Goal: Task Accomplishment & Management: Manage account settings

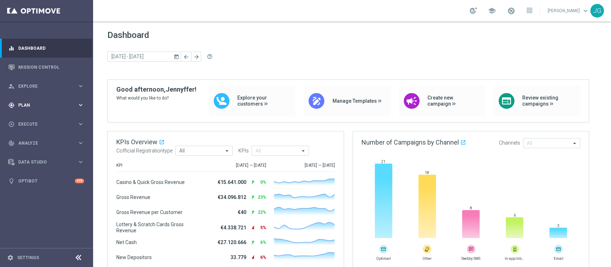
click at [52, 104] on span "Plan" at bounding box center [47, 105] width 59 height 4
click at [33, 121] on link "Target Groups" at bounding box center [47, 120] width 56 height 6
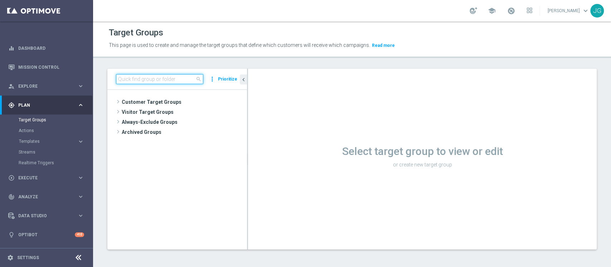
click at [144, 80] on input at bounding box center [159, 79] width 87 height 10
paste input "ACTIVE VIRTUAL STAR 30GG ROLLING"
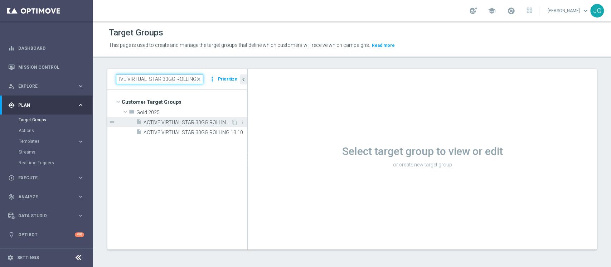
type input "ACTIVE VIRTUAL STAR 30GG ROLLING"
click at [193, 124] on span "ACTIVE VIRTUAL STAR 30GG ROLLING 07.10" at bounding box center [187, 123] width 87 height 6
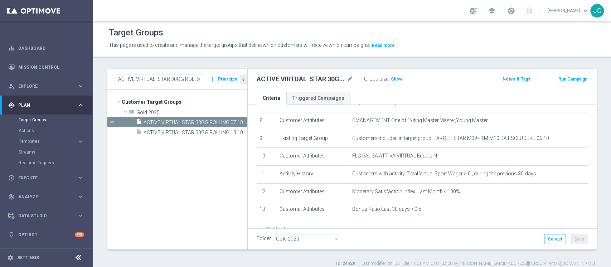
scroll to position [143, 0]
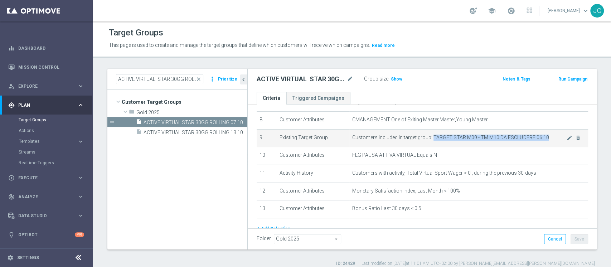
drag, startPoint x: 429, startPoint y: 138, endPoint x: 544, endPoint y: 138, distance: 114.6
click at [544, 138] on span "Customers included in target group: TARGET STAR M09 - TM M10 DA ESCLUDERE 06.10" at bounding box center [459, 138] width 215 height 6
copy span "TARGET STAR M09 - TM M10 DA ESCLUDERE 06.10"
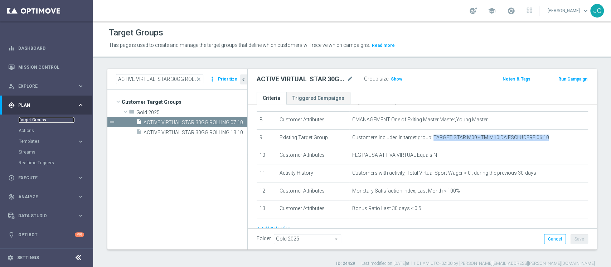
click at [45, 122] on link "Target Groups" at bounding box center [47, 120] width 56 height 6
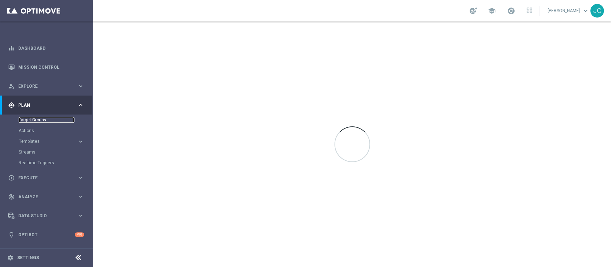
click at [39, 119] on link "Target Groups" at bounding box center [47, 120] width 56 height 6
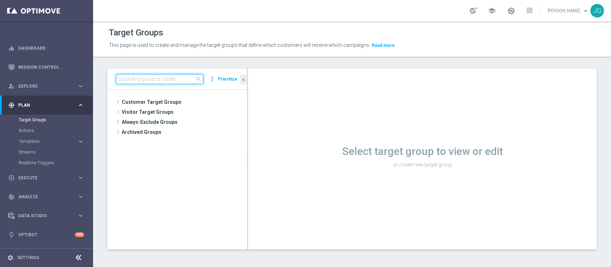
click at [138, 77] on input at bounding box center [159, 79] width 87 height 10
paste input "TARGET STAR M09 - TM M10 DA ESCLUDERE 06.10"
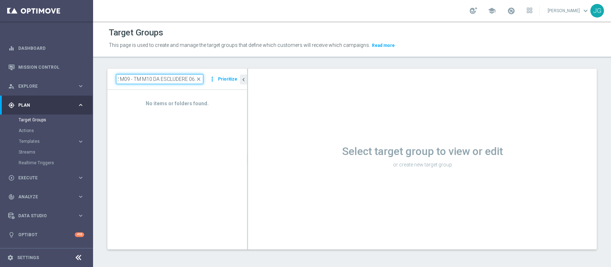
type input "TARGET STAR M09 - TM M10 DA ESCLUDERE 06."
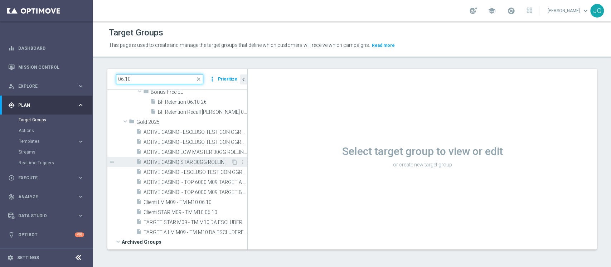
scroll to position [41, 0]
type input "06.10"
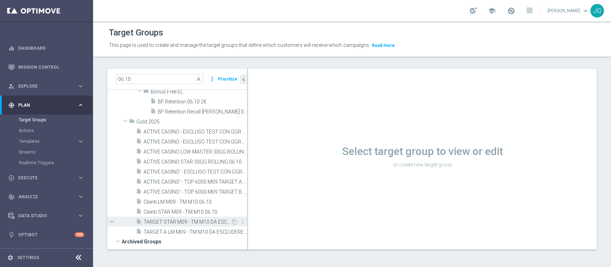
click at [184, 223] on span "TARGET STAR M09 - TM M10 DA ESCLUDERE 06.10" at bounding box center [187, 222] width 87 height 6
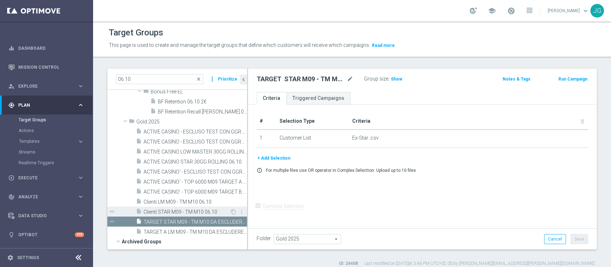
click at [186, 211] on span "Clienti STAR M09 - TM M10 06.10" at bounding box center [187, 212] width 86 height 6
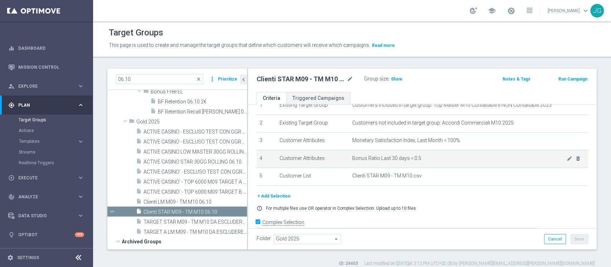
scroll to position [33, 0]
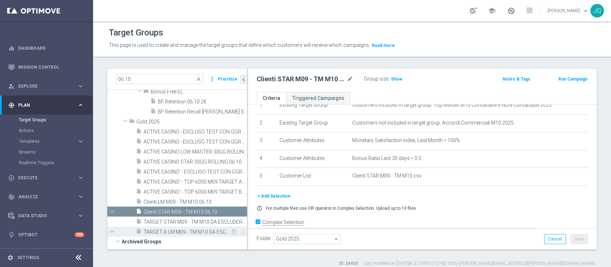
click at [176, 231] on span "TARGET A LM M09 - TM M10 DA ESCLUDERE 06.10" at bounding box center [187, 232] width 87 height 6
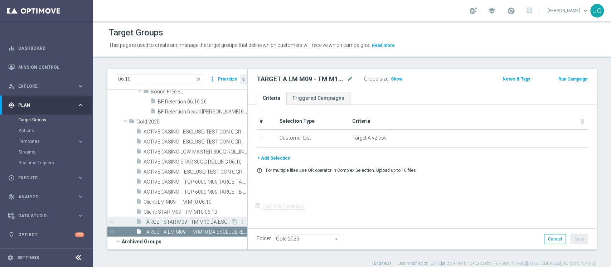
click at [177, 222] on span "TARGET STAR M09 - TM M10 DA ESCLUDERE 06.10" at bounding box center [187, 222] width 87 height 6
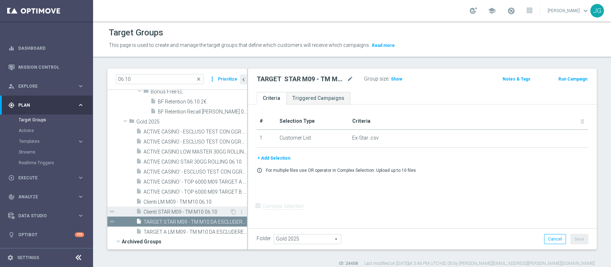
click at [178, 210] on span "Clienti STAR M09 - TM M10 06.10" at bounding box center [187, 212] width 86 height 6
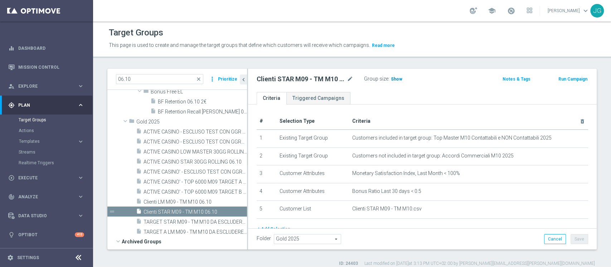
click at [395, 78] on span "Show" at bounding box center [396, 79] width 11 height 5
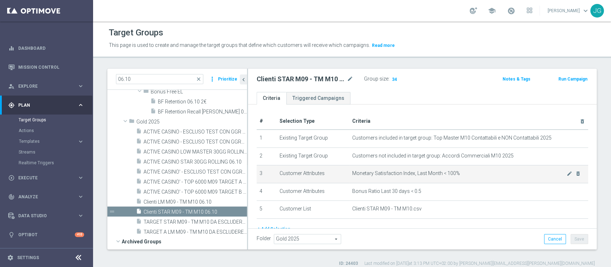
scroll to position [43, 0]
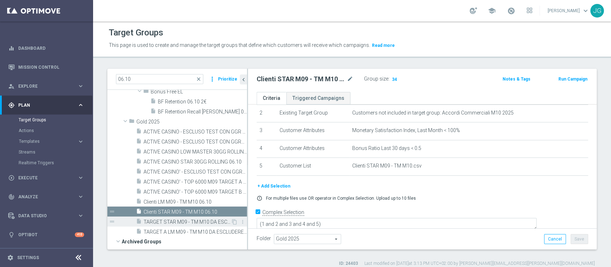
click at [186, 223] on span "TARGET STAR M09 - TM M10 DA ESCLUDERE 06.10" at bounding box center [187, 222] width 87 height 6
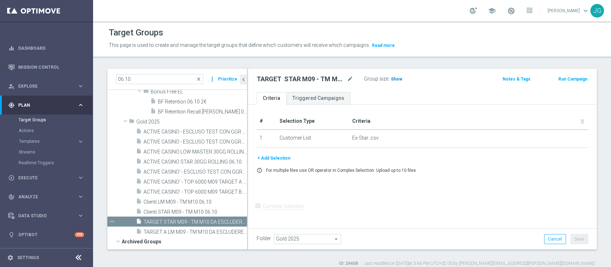
click at [393, 77] on span "Show" at bounding box center [396, 79] width 11 height 5
click at [184, 211] on span "Clienti STAR M09 - TM M10 06.10" at bounding box center [187, 212] width 86 height 6
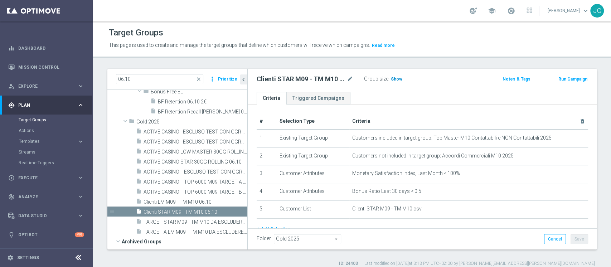
click at [391, 82] on h3 "Show" at bounding box center [396, 79] width 13 height 8
click at [507, 16] on link at bounding box center [511, 10] width 9 height 11
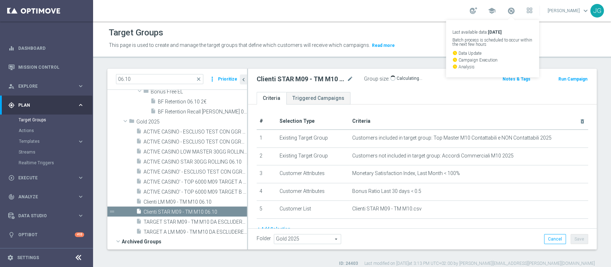
click at [507, 16] on link "Last available data: [DATE] Batch process is scheduled to occur within the next…" at bounding box center [511, 10] width 9 height 11
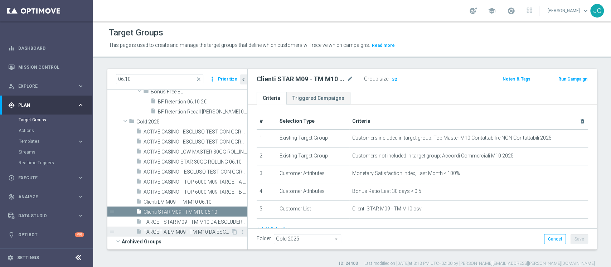
click at [193, 232] on span "TARGET A LM M09 - TM M10 DA ESCLUDERE 06.10" at bounding box center [187, 232] width 87 height 6
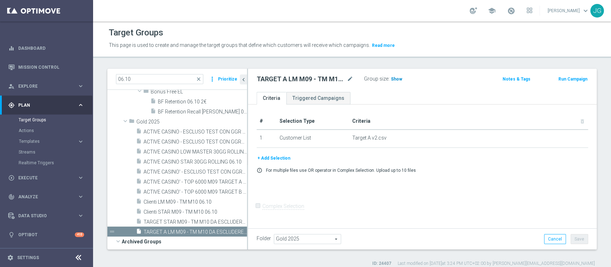
click at [398, 78] on span "Show" at bounding box center [396, 79] width 11 height 5
click at [178, 222] on span "TARGET STAR M09 - TM M10 DA ESCLUDERE 06.10" at bounding box center [187, 222] width 87 height 6
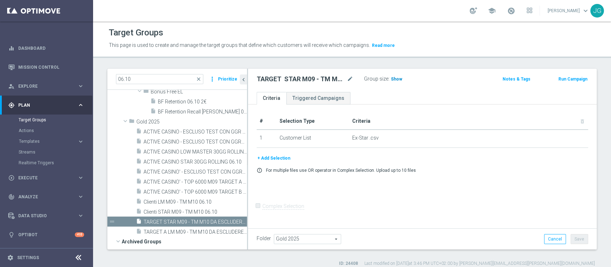
click at [398, 76] on h3 "Show" at bounding box center [396, 79] width 13 height 8
click at [175, 211] on span "Clienti STAR M09 - TM M10 06.10" at bounding box center [187, 212] width 86 height 6
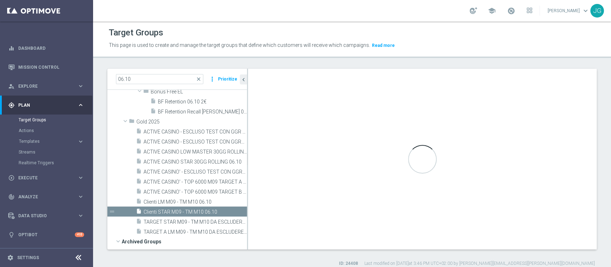
checkbox input "true"
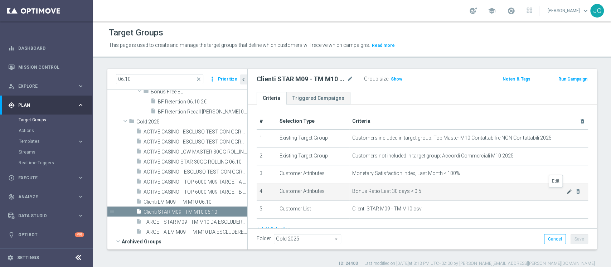
click at [567, 190] on icon "mode_edit" at bounding box center [570, 192] width 6 height 6
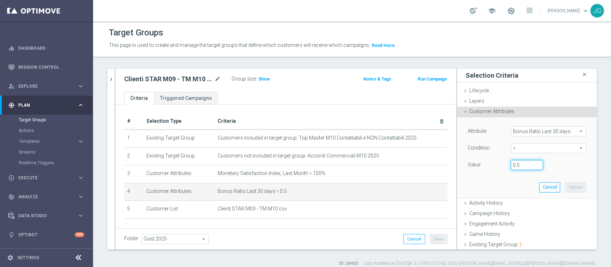
click at [513, 166] on input "0.5" at bounding box center [527, 165] width 32 height 10
type input "0.30"
click at [565, 184] on button "Update" at bounding box center [575, 187] width 21 height 10
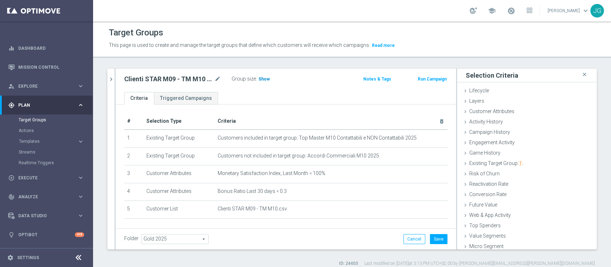
click at [263, 81] on span "Show" at bounding box center [264, 79] width 11 height 5
click at [510, 11] on span at bounding box center [512, 11] width 8 height 8
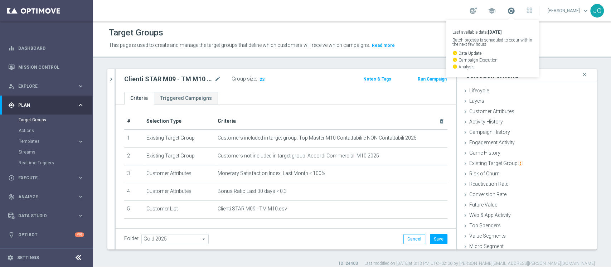
click at [510, 11] on span at bounding box center [512, 11] width 8 height 8
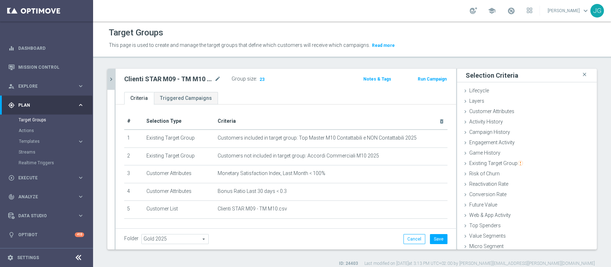
click at [112, 78] on icon "chevron_right" at bounding box center [111, 79] width 7 height 7
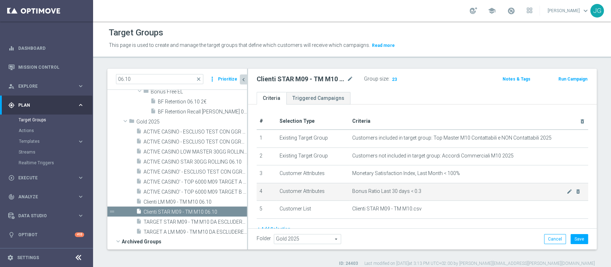
scroll to position [43, 0]
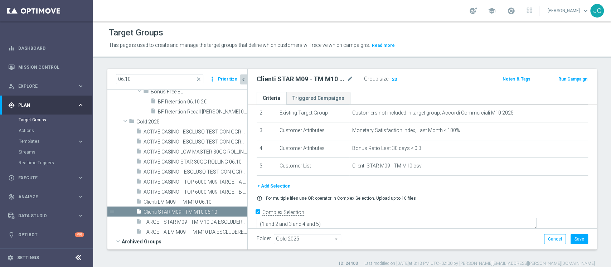
click at [266, 186] on button "+ Add Selection" at bounding box center [274, 186] width 34 height 8
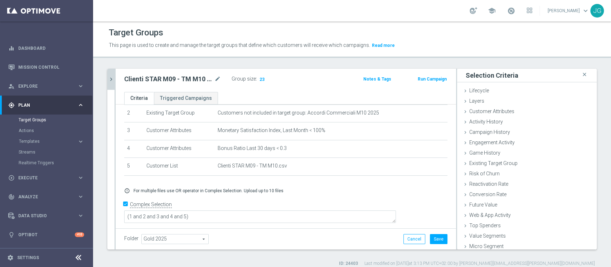
scroll to position [35, 0]
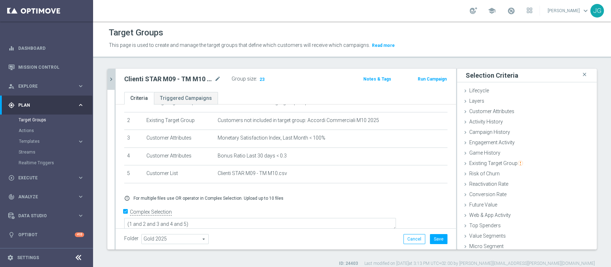
click at [110, 85] on button "chevron_right" at bounding box center [110, 79] width 7 height 21
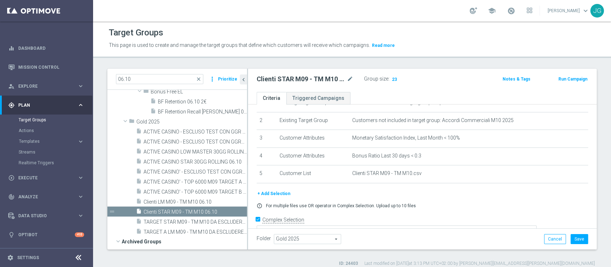
click at [272, 191] on button "+ Add Selection" at bounding box center [274, 194] width 34 height 8
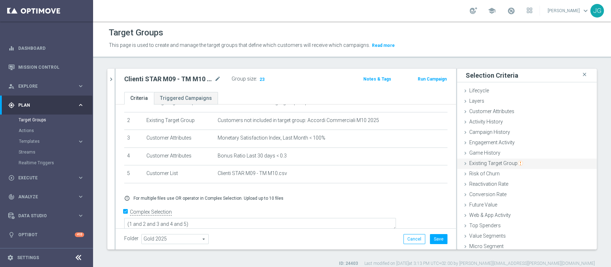
click at [490, 161] on span "Existing Target Group" at bounding box center [497, 163] width 54 height 6
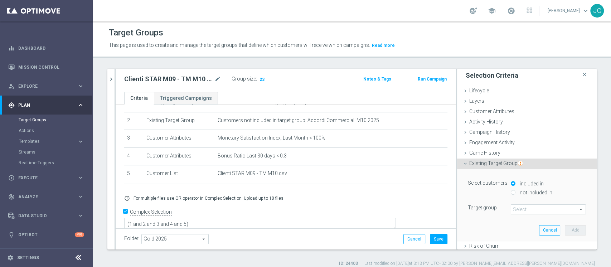
click at [515, 207] on span at bounding box center [548, 209] width 75 height 9
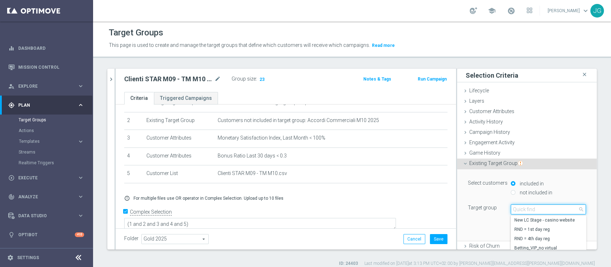
click at [515, 207] on input "search" at bounding box center [548, 210] width 75 height 10
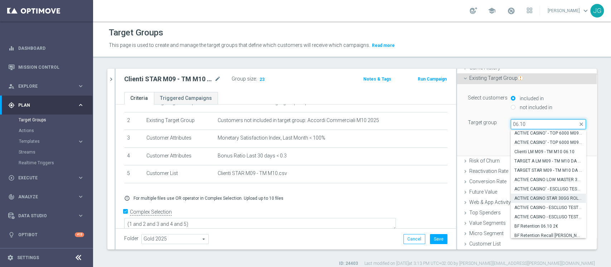
scroll to position [10, 0]
type input "06.10"
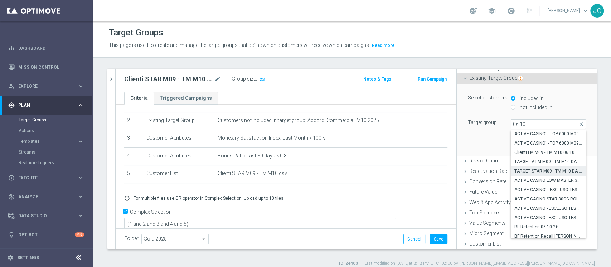
click at [527, 169] on span "TARGET STAR M09 - TM M10 DA ESCLUDERE 06.10" at bounding box center [549, 171] width 68 height 6
type input "TARGET STAR M09 - TM M10 DA ESCLUDERE 06.10"
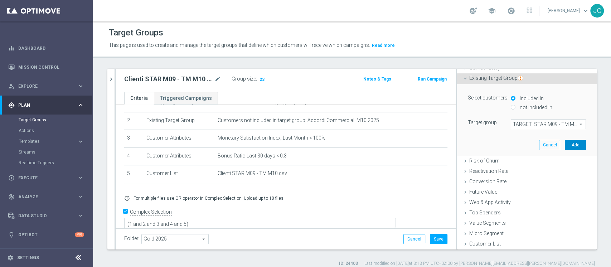
click at [565, 143] on button "Add" at bounding box center [575, 145] width 21 height 10
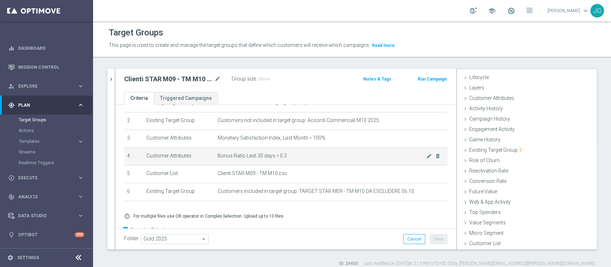
scroll to position [54, 0]
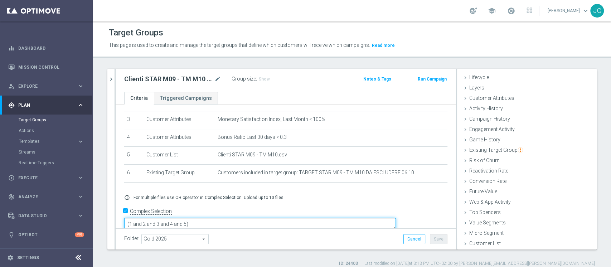
click at [237, 218] on textarea "(1 and 2 and 3 and 4 and 5)" at bounding box center [260, 224] width 272 height 13
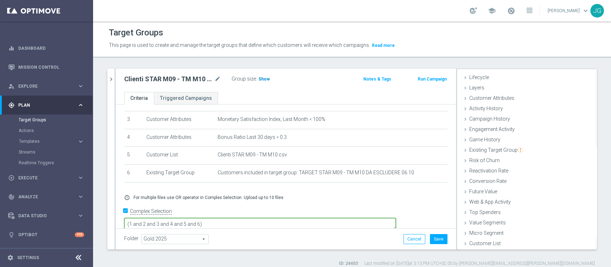
type textarea "(1 and 2 and 3 and 4 and 5 and 6)"
click at [264, 80] on span "Show" at bounding box center [264, 79] width 11 height 5
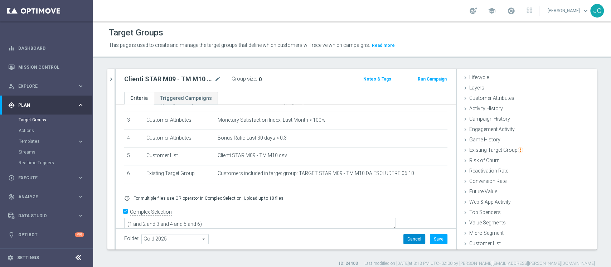
click at [409, 241] on button "Cancel" at bounding box center [415, 239] width 22 height 10
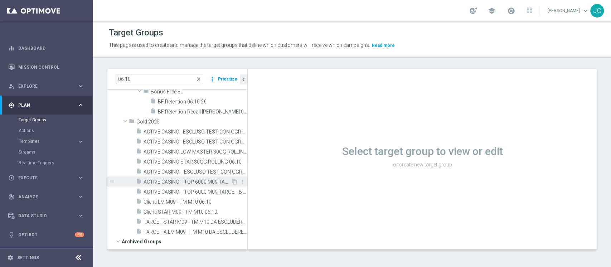
scroll to position [70, 0]
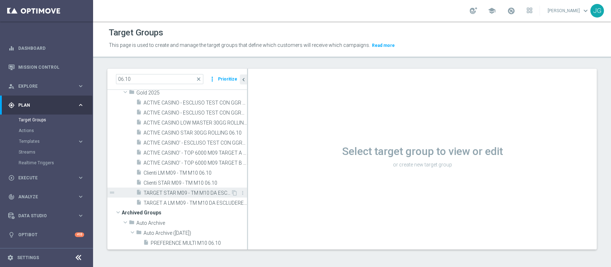
click at [175, 193] on span "TARGET STAR M09 - TM M10 DA ESCLUDERE 06.10" at bounding box center [187, 193] width 87 height 6
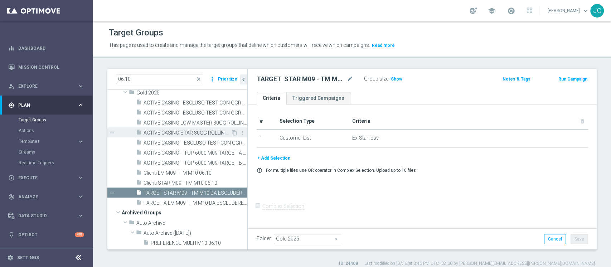
click at [195, 136] on div "insert_drive_file ACTIVE CASINO STAR 30GG ROLLING 06.10" at bounding box center [183, 133] width 95 height 10
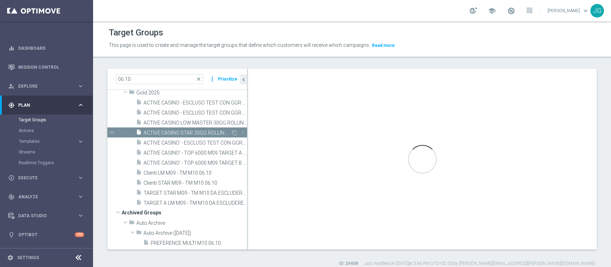
checkbox input "true"
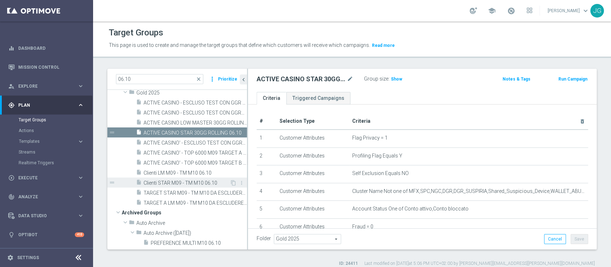
click at [172, 182] on span "Clienti STAR M09 - TM M10 06.10" at bounding box center [187, 183] width 86 height 6
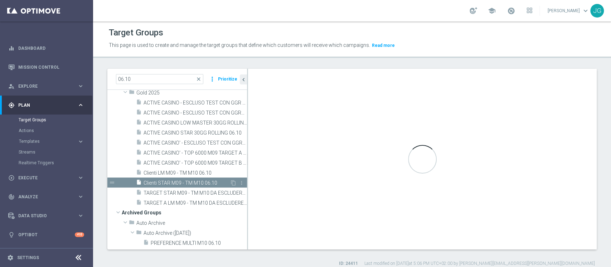
type textarea "(1 and 2 and 3 and 4 and 5)"
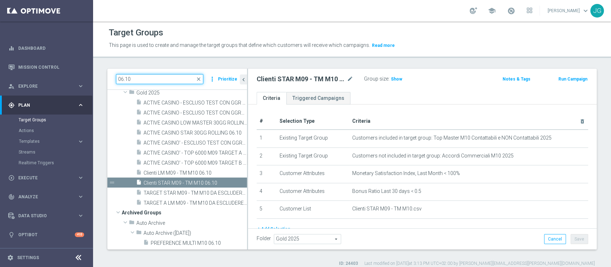
click at [158, 76] on input "06.10" at bounding box center [159, 79] width 87 height 10
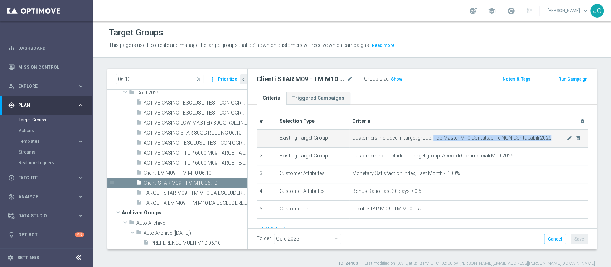
drag, startPoint x: 428, startPoint y: 136, endPoint x: 544, endPoint y: 140, distance: 116.1
click at [544, 140] on span "Customers included in target group: Top Master M10 Contattabili e NON Contattab…" at bounding box center [459, 138] width 215 height 6
copy span "Top Master M10 Contattabili e NON Contattabili 2025"
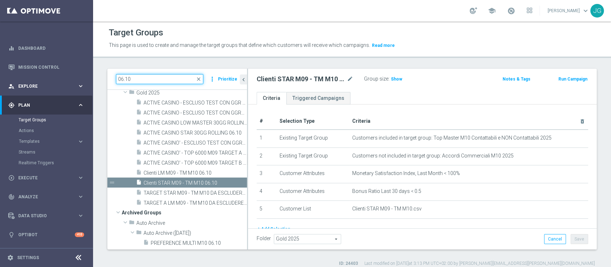
drag, startPoint x: 168, startPoint y: 80, endPoint x: 0, endPoint y: 83, distance: 168.0
click at [0, 83] on main "equalizer Dashboard Mission Control" at bounding box center [305, 133] width 611 height 267
paste input "Top Master M10 Contattabili e NON Contattabili 2025"
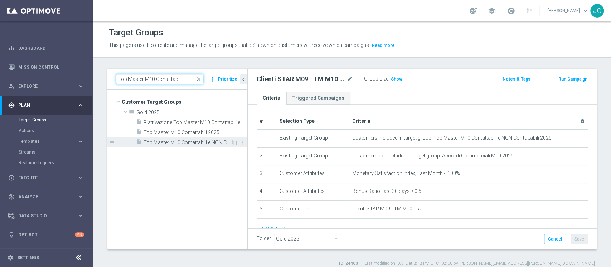
type input "Top Master M10 Contattabili"
click at [174, 142] on span "Top Master M10 Contattabili e NON Contattabili 2025" at bounding box center [187, 143] width 87 height 6
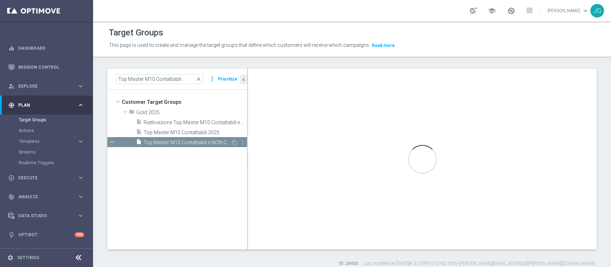
type textarea "(1 and 2 and 3 and 4 and 5 and 6 and 7 and 8 and 9 AND 10 AND 11)"
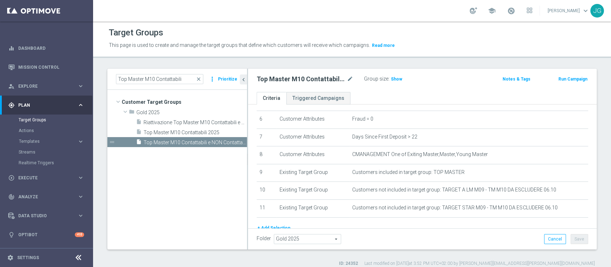
scroll to position [140, 0]
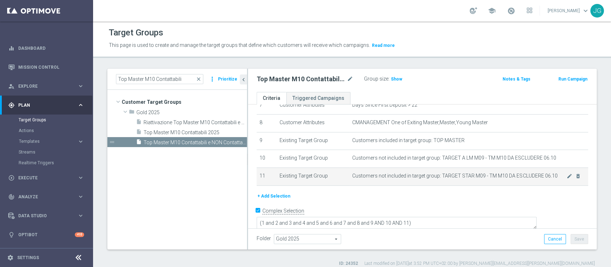
click at [463, 176] on span "Customers not included in target group: TARGET STAR M09 - TM M10 DA ESCLUDERE 0…" at bounding box center [459, 176] width 215 height 6
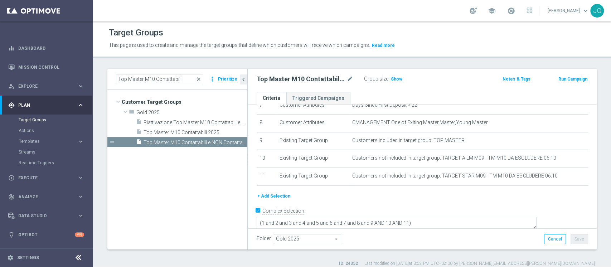
click at [201, 82] on span "close" at bounding box center [199, 79] width 6 height 6
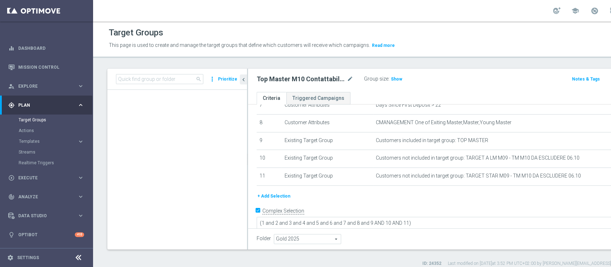
scroll to position [8274, 0]
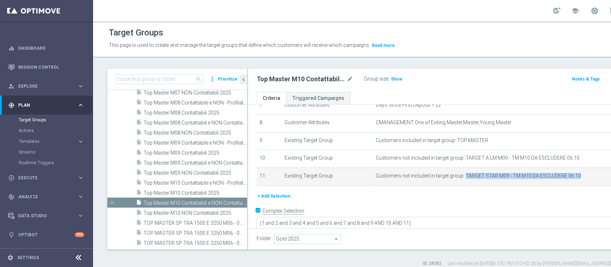
drag, startPoint x: 436, startPoint y: 175, endPoint x: 544, endPoint y: 181, distance: 108.4
click at [544, 181] on td "Customers not included in target group: TARGET STAR M09 - TM M10 DA ESCLUDERE 0…" at bounding box center [522, 177] width 299 height 18
copy span "TARGET STAR M09 - TM M10 DA ESCLUDERE 06.10"
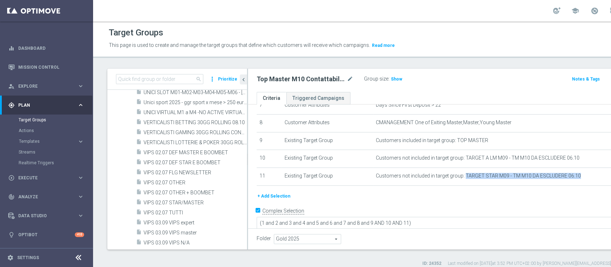
scroll to position [8575, 0]
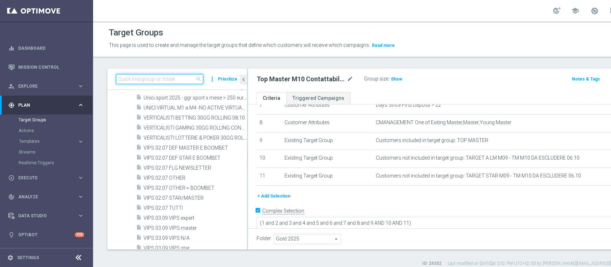
click at [169, 78] on input at bounding box center [159, 79] width 87 height 10
paste input "TARGET STAR M09 - TM M10 DA ESCLUDERE 06.10"
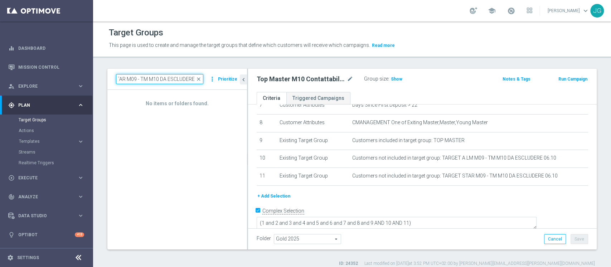
type input "TARGET STAR M09 - TM M10 DA ESCLUDERE"
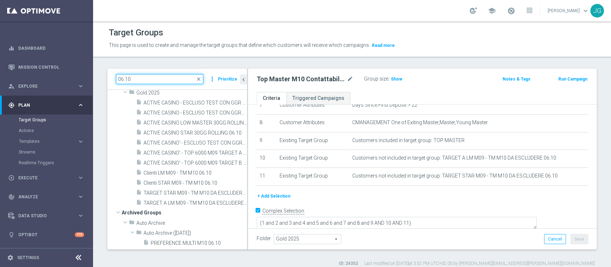
scroll to position [70, 0]
type input "06.10"
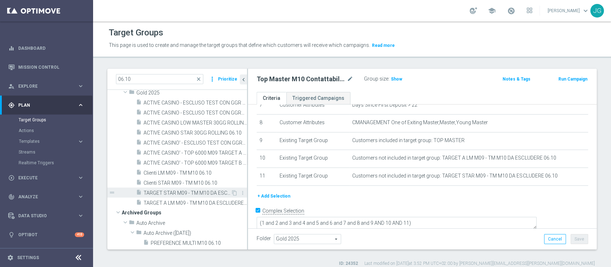
click at [183, 192] on span "TARGET STAR M09 - TM M10 DA ESCLUDERE 06.10" at bounding box center [187, 193] width 87 height 6
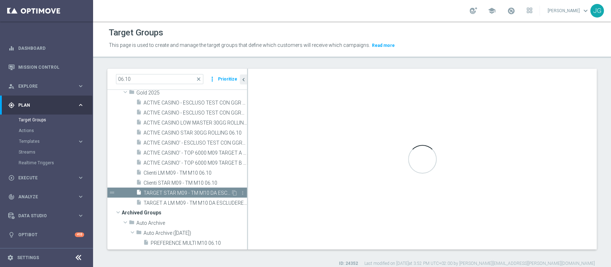
checkbox input "false"
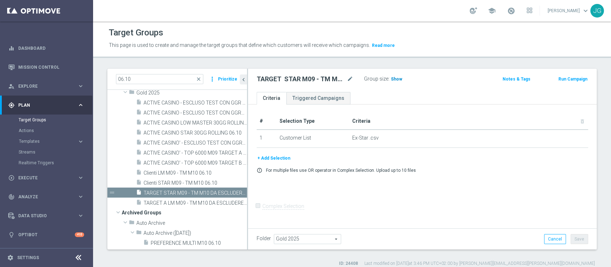
click at [395, 82] on h3 "Show" at bounding box center [396, 79] width 13 height 8
click at [171, 200] on span "TARGET A LM M09 - TM M10 DA ESCLUDERE 06.10" at bounding box center [187, 203] width 87 height 6
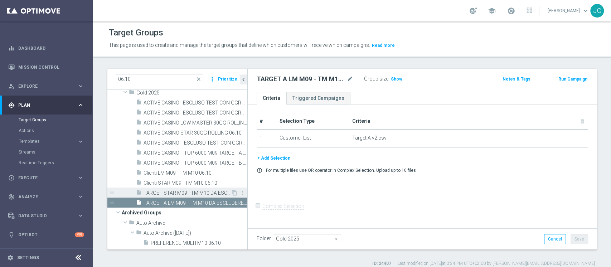
click at [155, 192] on span "TARGET STAR M09 - TM M10 DA ESCLUDERE 06.10" at bounding box center [187, 193] width 87 height 6
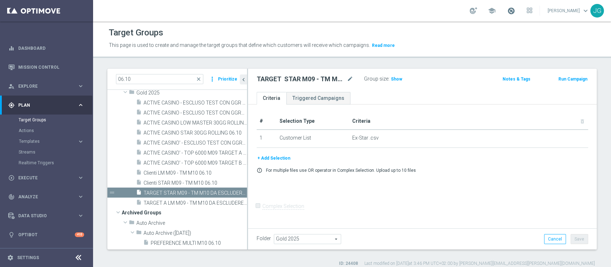
click at [508, 11] on span at bounding box center [512, 11] width 8 height 8
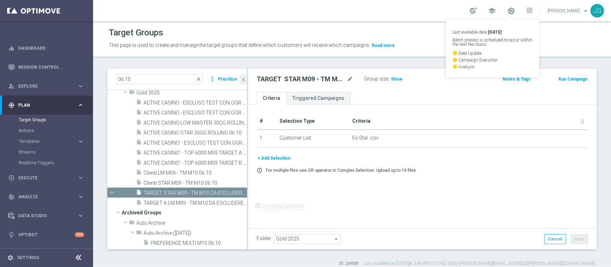
click at [569, 225] on form "Complex Selection Invalid Expression" at bounding box center [423, 214] width 332 height 27
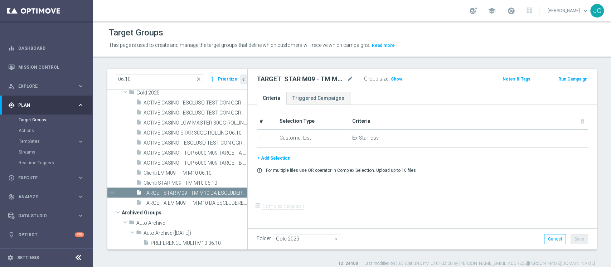
click at [569, 225] on form "Complex Selection Invalid Expression" at bounding box center [423, 214] width 332 height 27
